Goal: Navigation & Orientation: Understand site structure

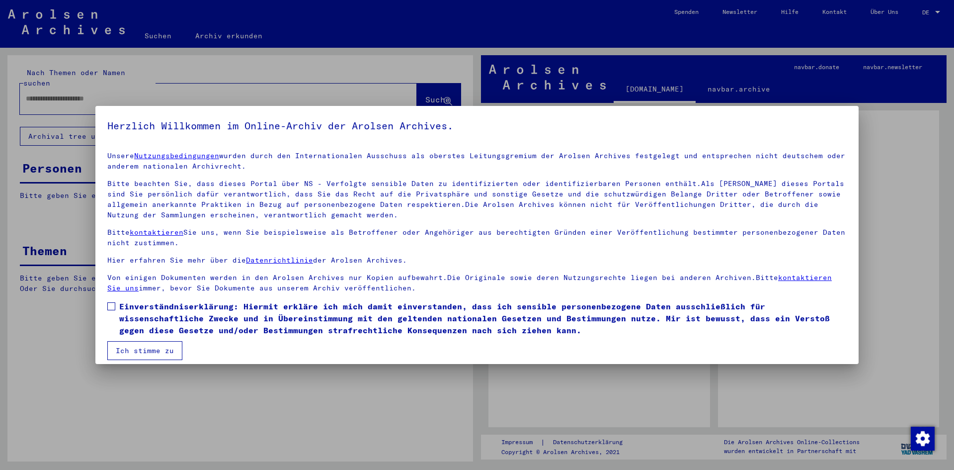
click at [113, 305] on span at bounding box center [111, 306] width 8 height 8
click at [159, 347] on button "Ich stimme zu" at bounding box center [144, 350] width 75 height 19
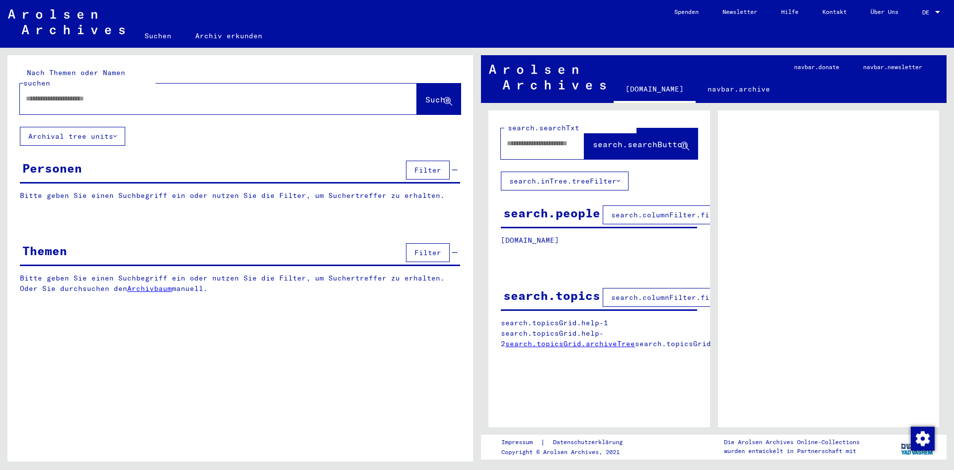
click at [569, 213] on div "search.people" at bounding box center [551, 213] width 97 height 18
click at [625, 214] on span "search.columnFilter.filter" at bounding box center [669, 214] width 116 height 9
click at [240, 190] on p "Bitte geben Sie einen Suchbegriff ein oder nutzen Sie die Filter, um Suchertref…" at bounding box center [240, 195] width 440 height 10
click at [56, 159] on div "Personen" at bounding box center [52, 168] width 60 height 18
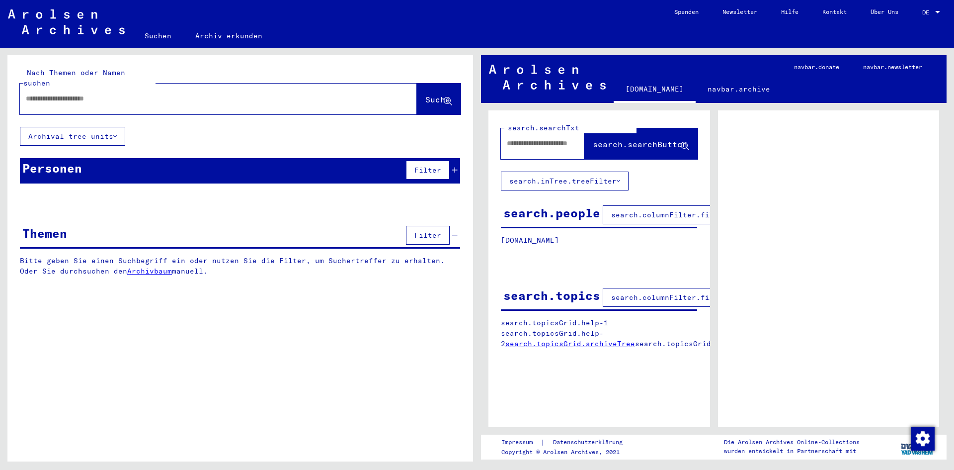
click at [67, 162] on div "Personen" at bounding box center [52, 168] width 60 height 18
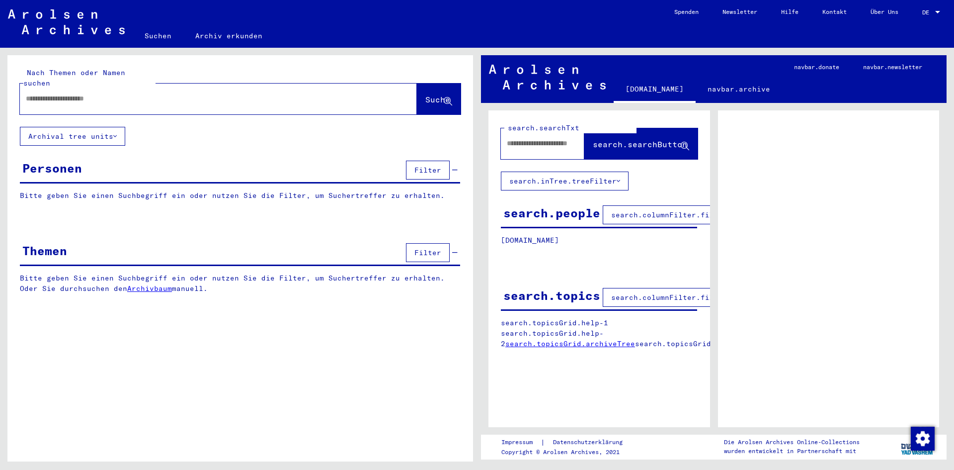
click at [96, 190] on p "Bitte geben Sie einen Suchbegriff ein oder nutzen Sie die Filter, um Suchertref…" at bounding box center [240, 195] width 440 height 10
click at [428, 248] on span "Filter" at bounding box center [427, 252] width 27 height 9
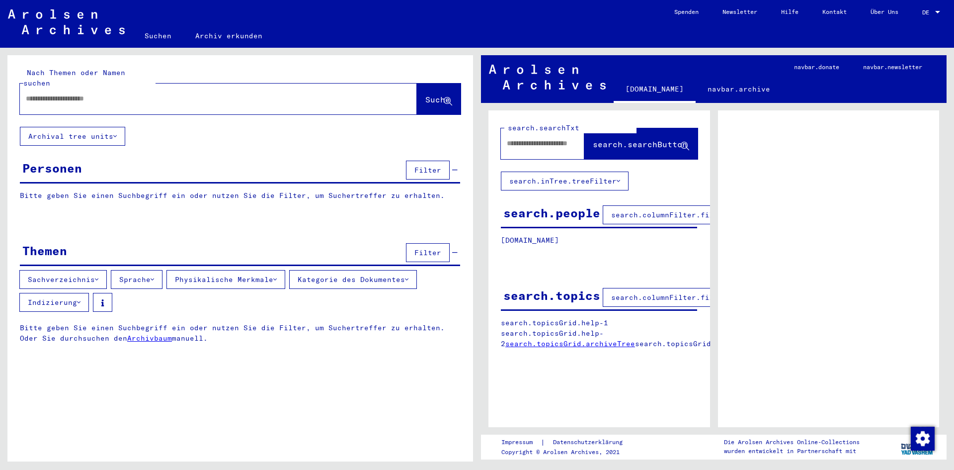
click at [153, 40] on link "Suchen" at bounding box center [158, 36] width 51 height 24
click at [151, 33] on link "Suchen" at bounding box center [158, 35] width 51 height 26
click at [206, 34] on link "Archiv erkunden" at bounding box center [228, 34] width 91 height 24
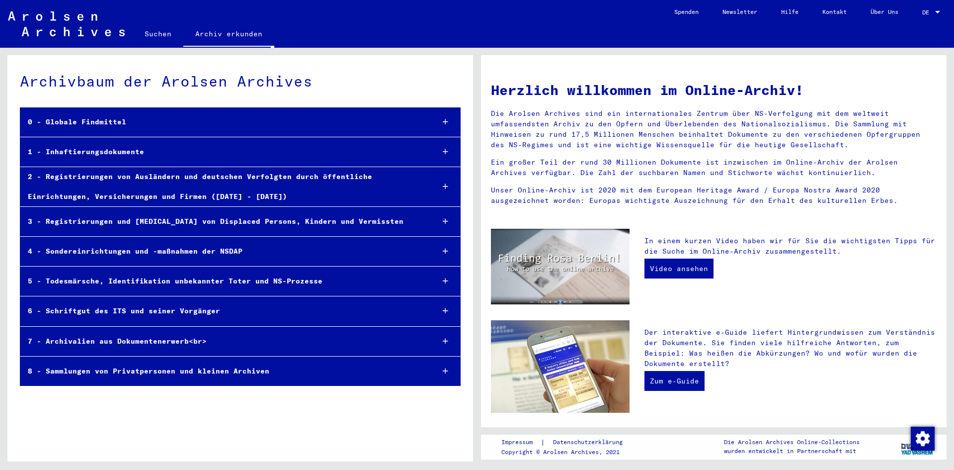
click at [113, 151] on div "1 - Inhaftierungsdokumente" at bounding box center [222, 151] width 405 height 19
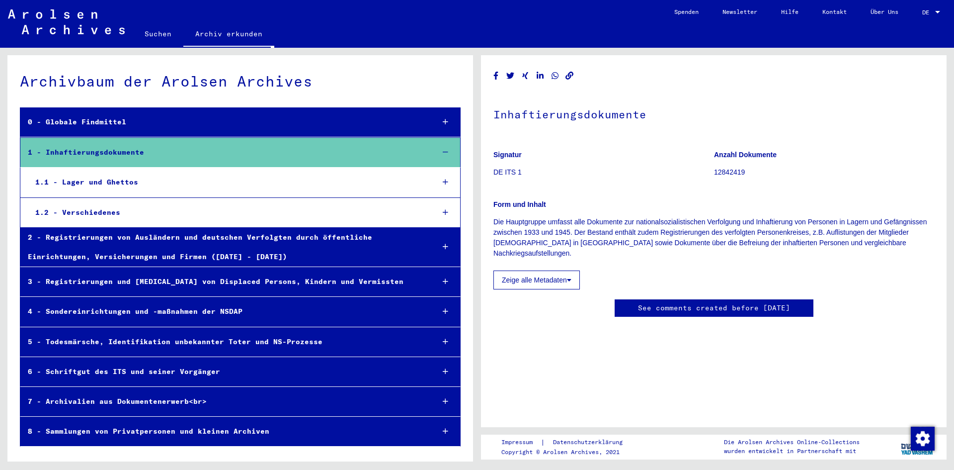
click at [104, 212] on div "1.2 - Verschiedenes" at bounding box center [227, 212] width 398 height 19
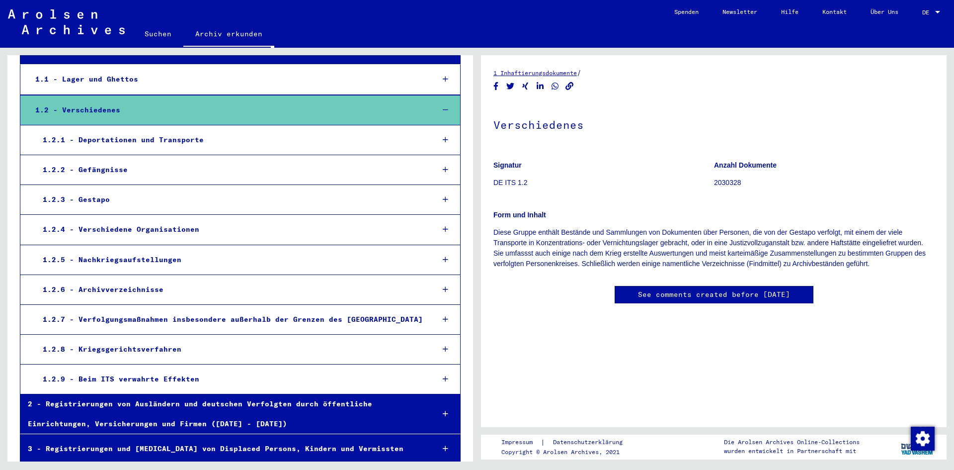
scroll to position [149, 0]
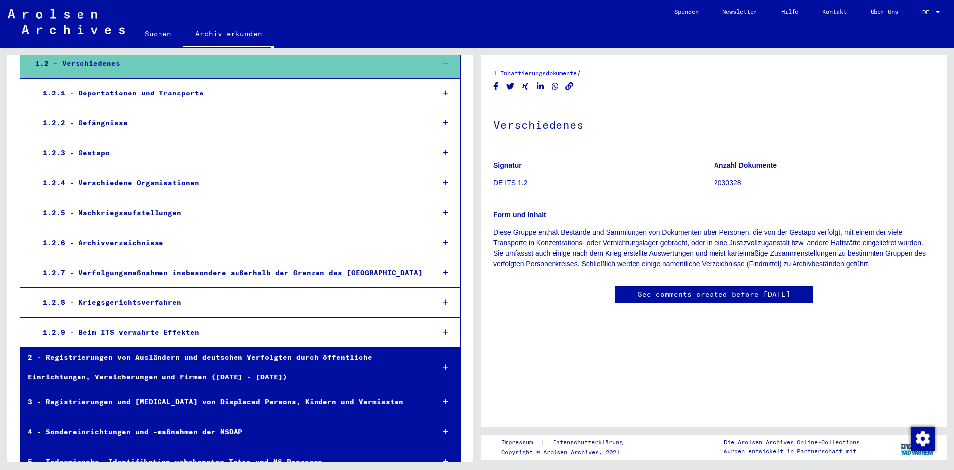
click at [185, 334] on div "1.2.9 - Beim ITS verwahrte Effekten" at bounding box center [230, 331] width 391 height 19
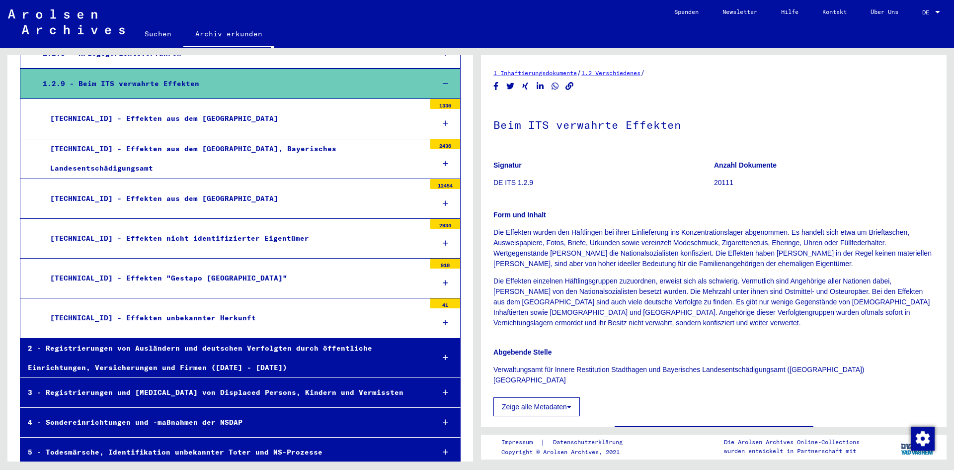
scroll to position [447, 0]
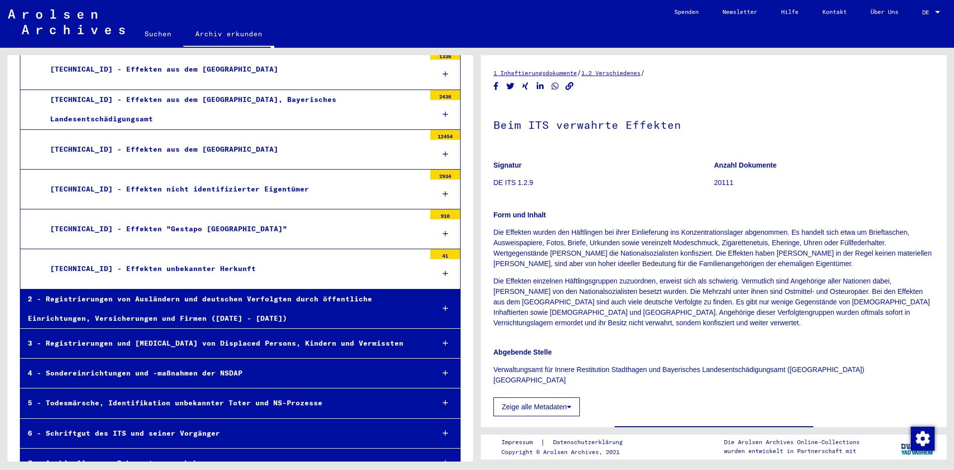
click at [191, 268] on div "[TECHNICAL_ID] - Effekten unbekannter Herkunft" at bounding box center [234, 268] width 383 height 19
